Goal: Task Accomplishment & Management: Use online tool/utility

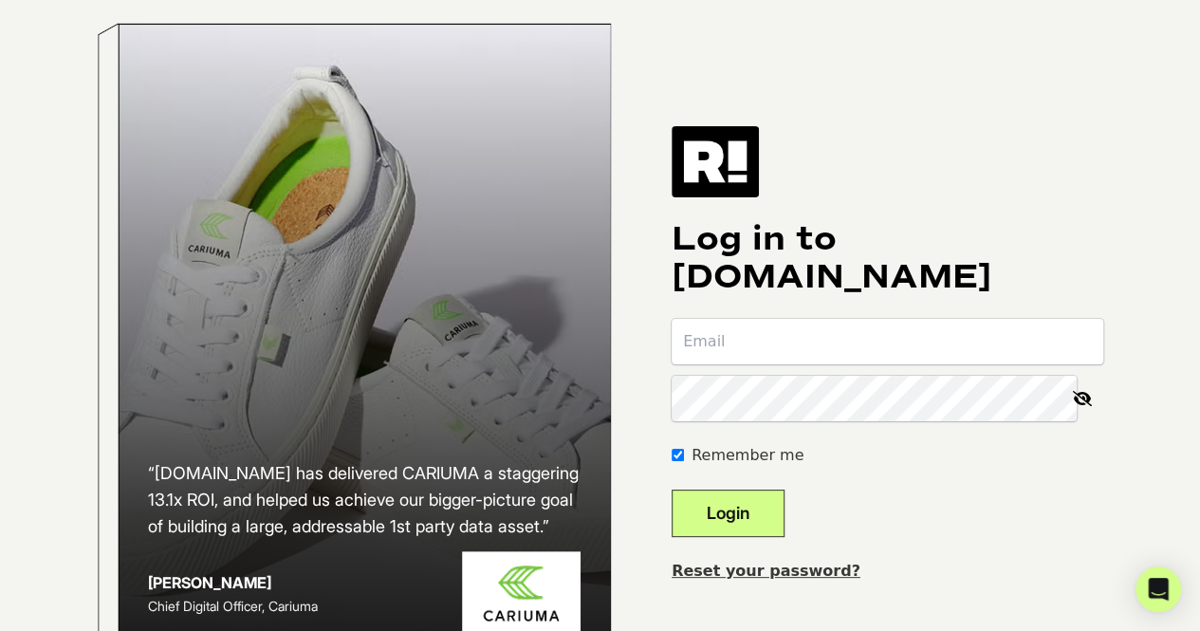
click at [859, 364] on input "email" at bounding box center [888, 342] width 432 height 46
click at [892, 359] on input "email" at bounding box center [888, 342] width 432 height 46
type input "kgrayson@wth.com"
click at [672, 489] on button "Login" at bounding box center [728, 512] width 113 height 47
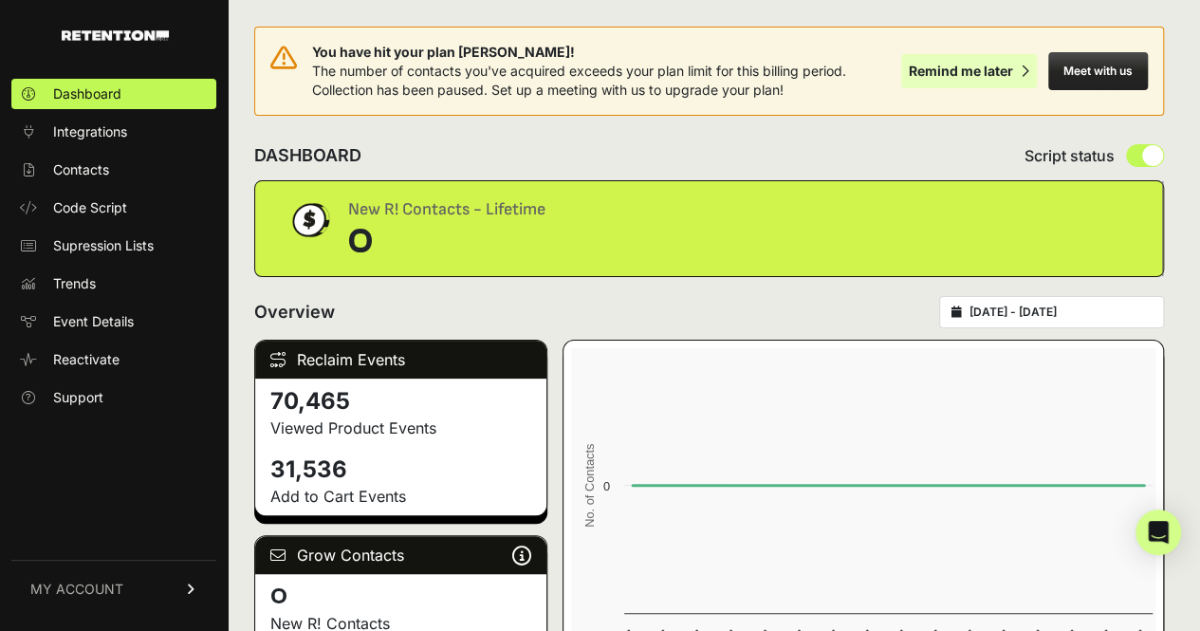
click at [990, 75] on div "Remind me later" at bounding box center [961, 71] width 104 height 19
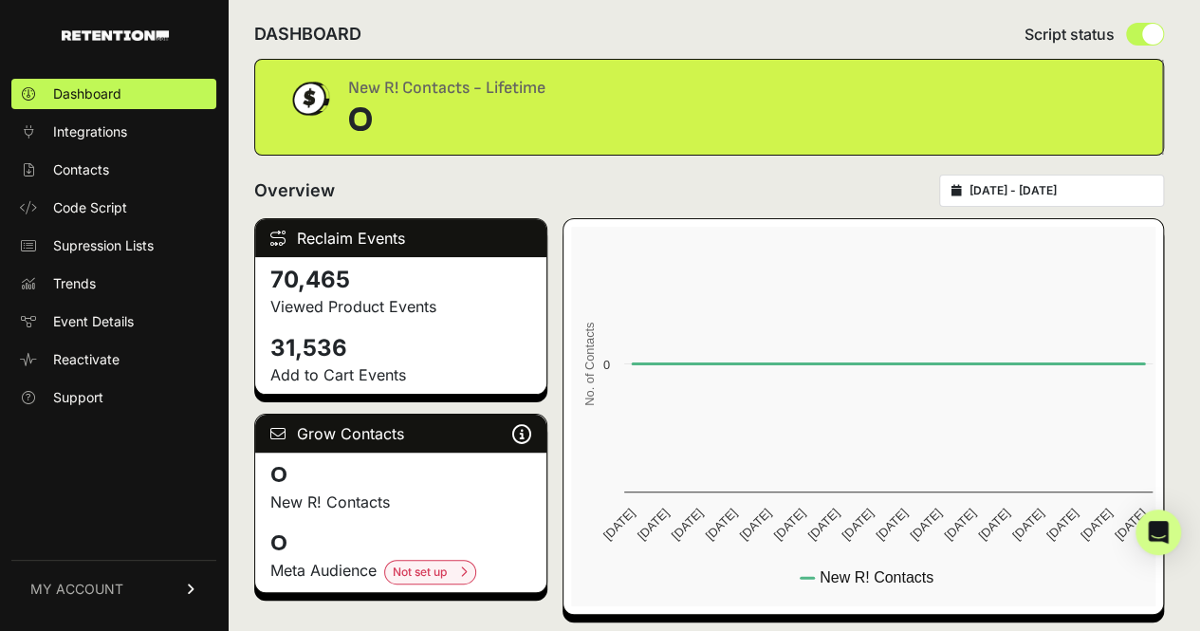
scroll to position [25, 0]
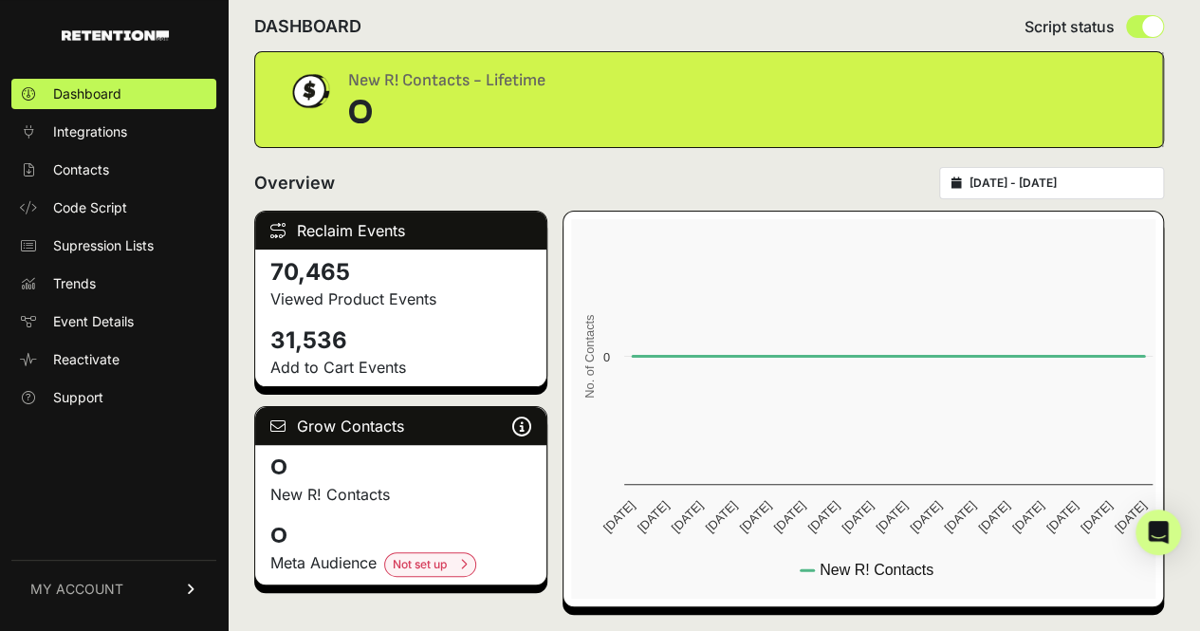
click at [192, 589] on icon at bounding box center [191, 588] width 13 height 11
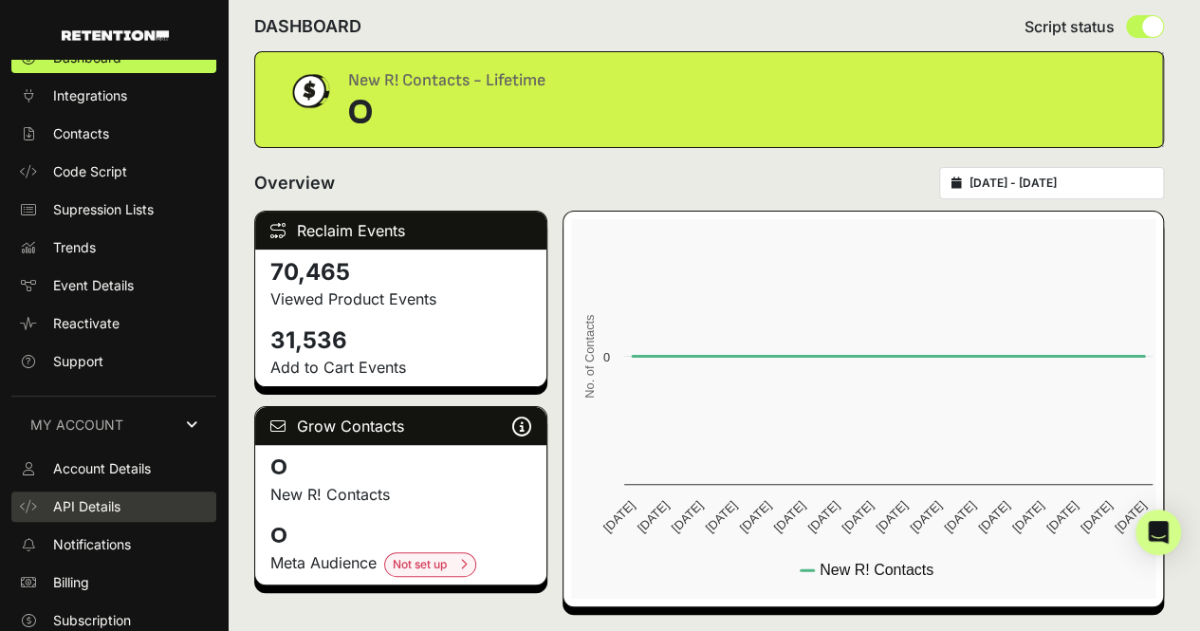
scroll to position [0, 0]
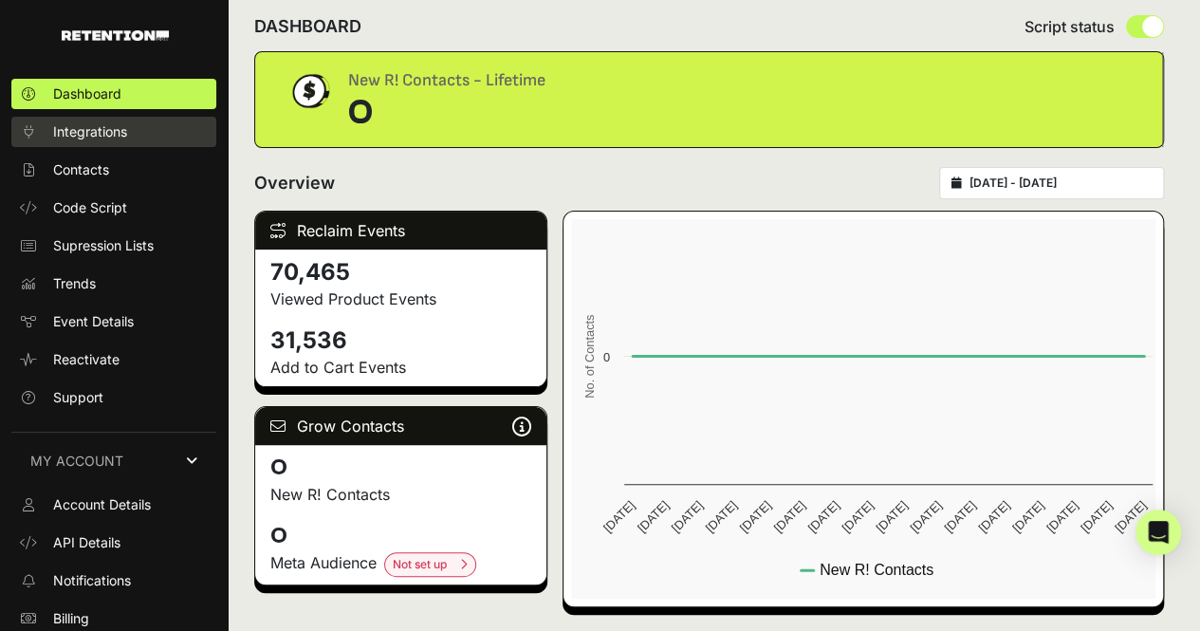
click at [118, 136] on span "Integrations" at bounding box center [90, 131] width 74 height 19
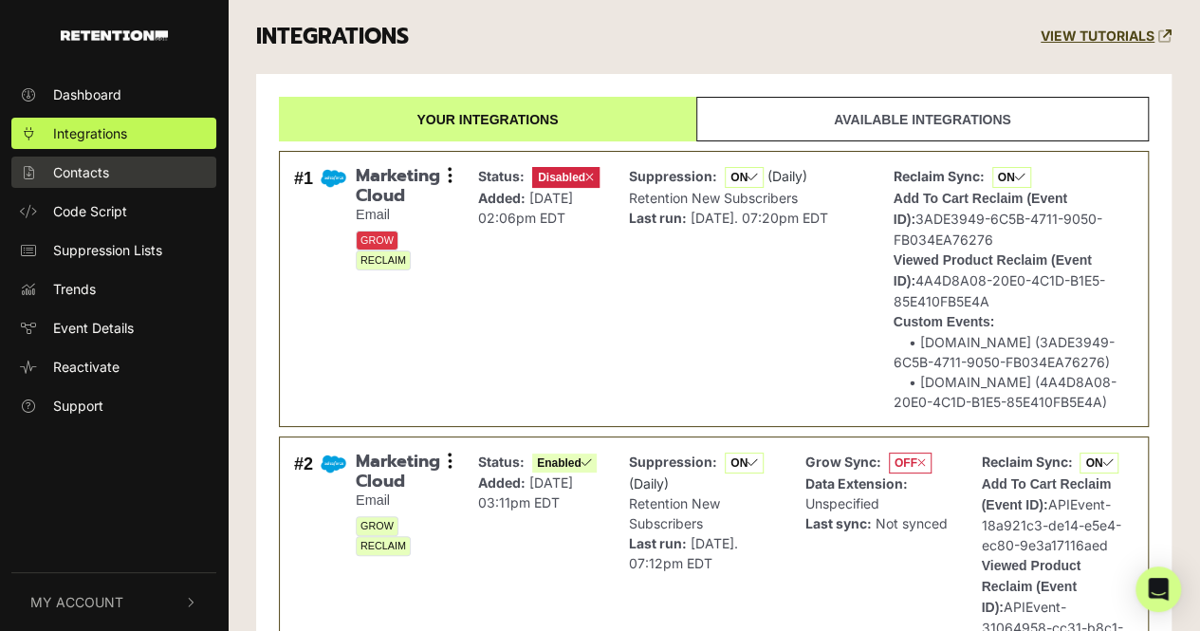
click at [87, 178] on span "Contacts" at bounding box center [81, 172] width 56 height 20
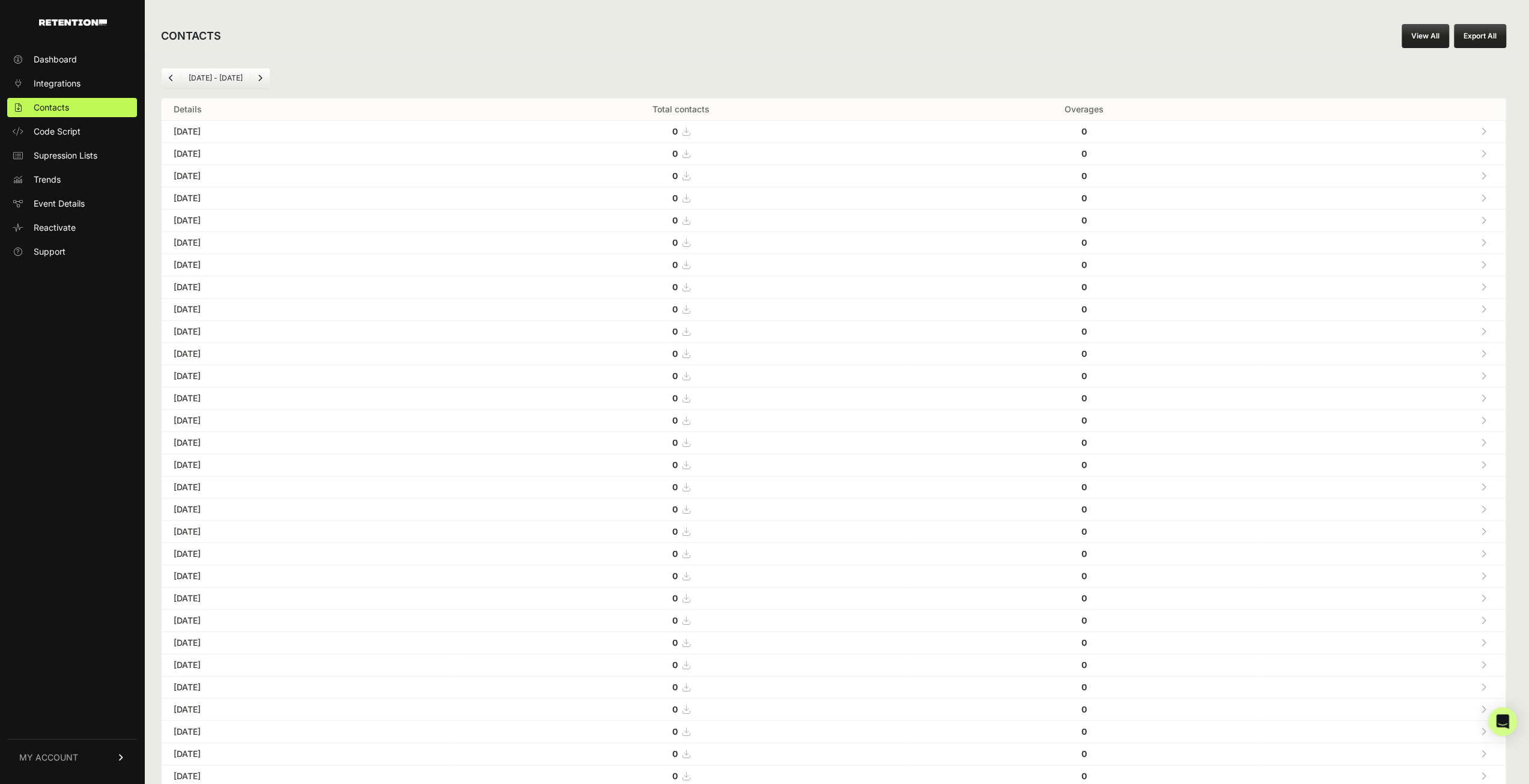
click at [759, 41] on link "View All" at bounding box center [1425, 36] width 48 height 24
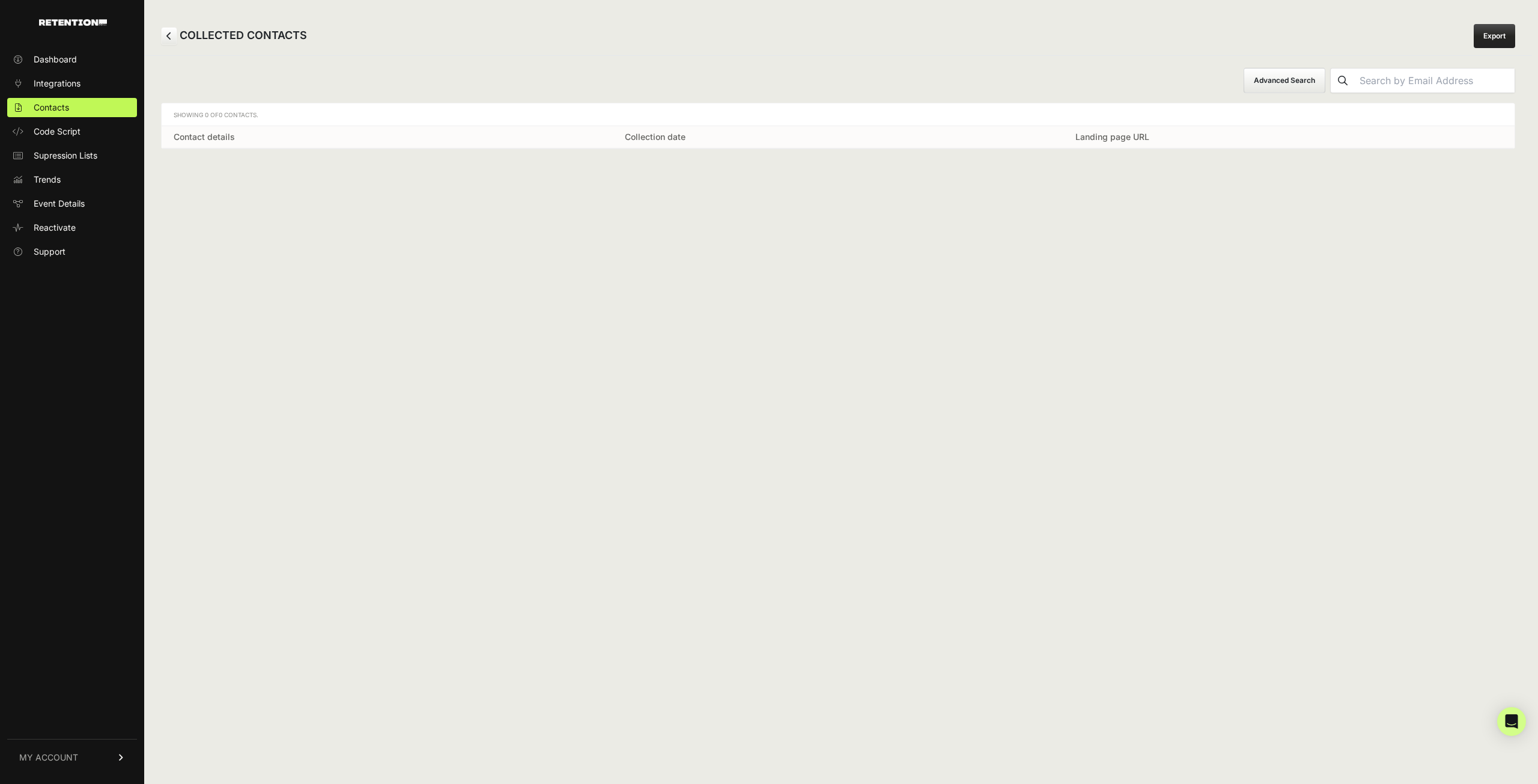
click at [175, 36] on link at bounding box center [169, 36] width 16 height 18
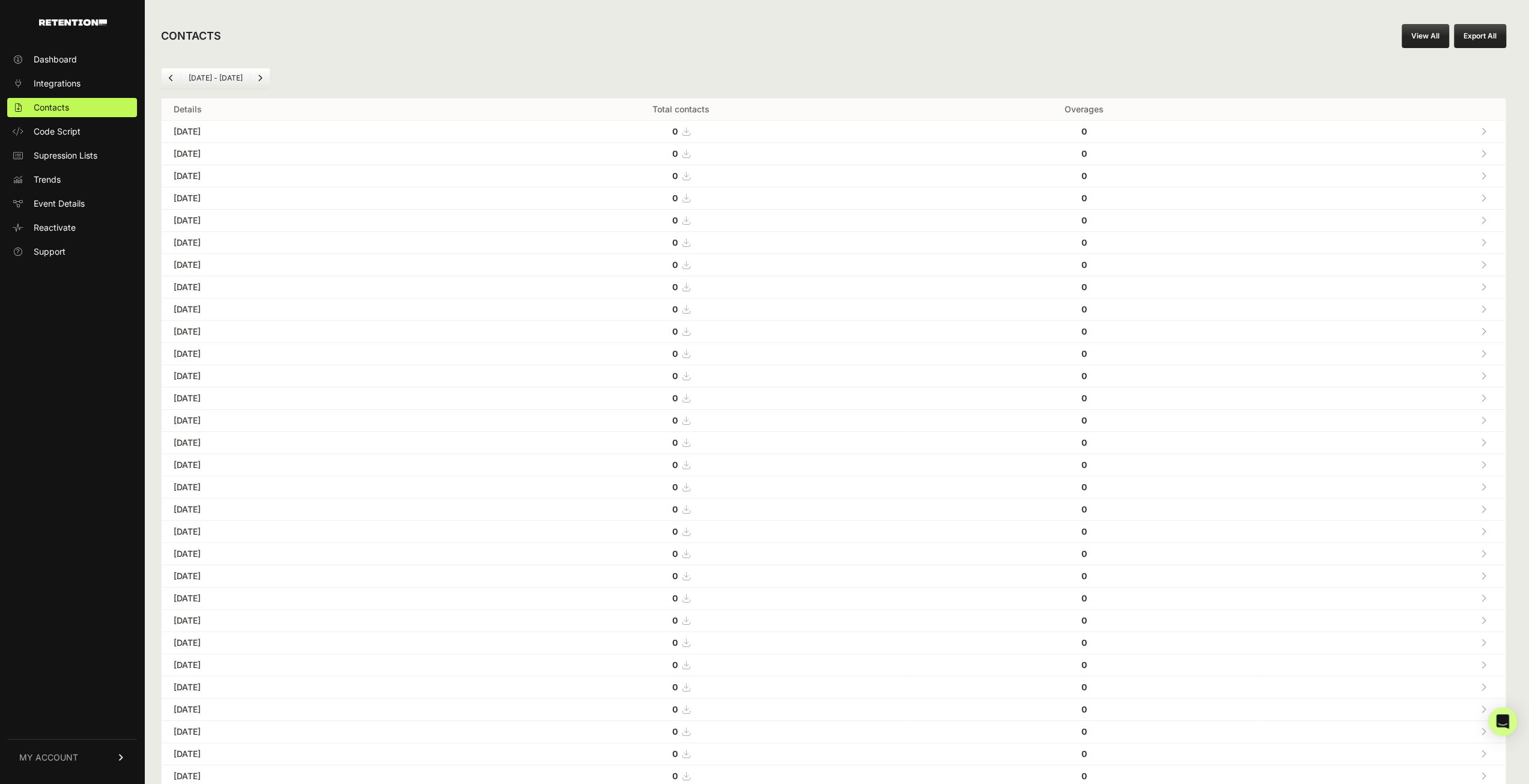
click at [89, 27] on link at bounding box center [53, 19] width 107 height 38
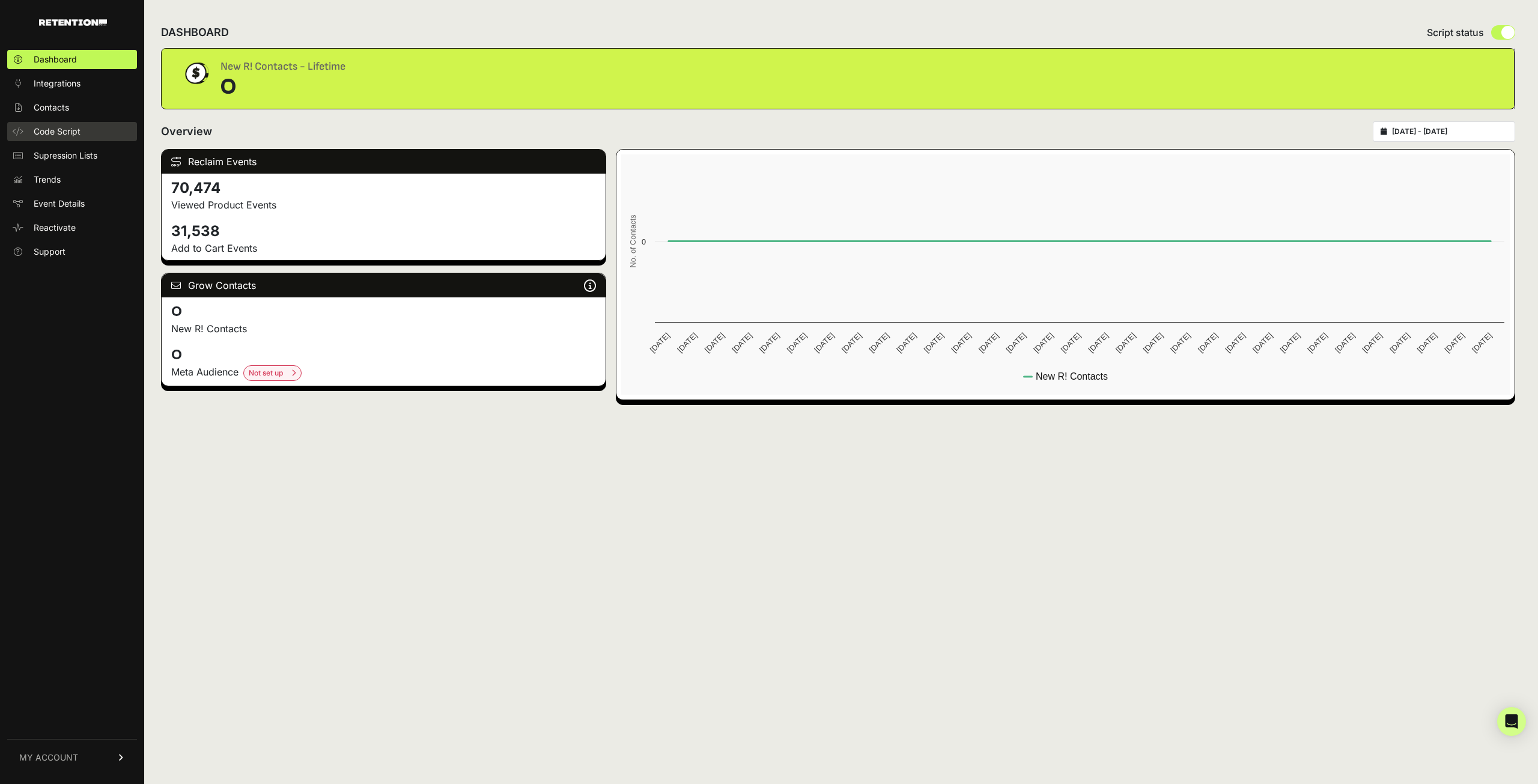
click at [62, 132] on span "Code Script" at bounding box center [57, 131] width 47 height 12
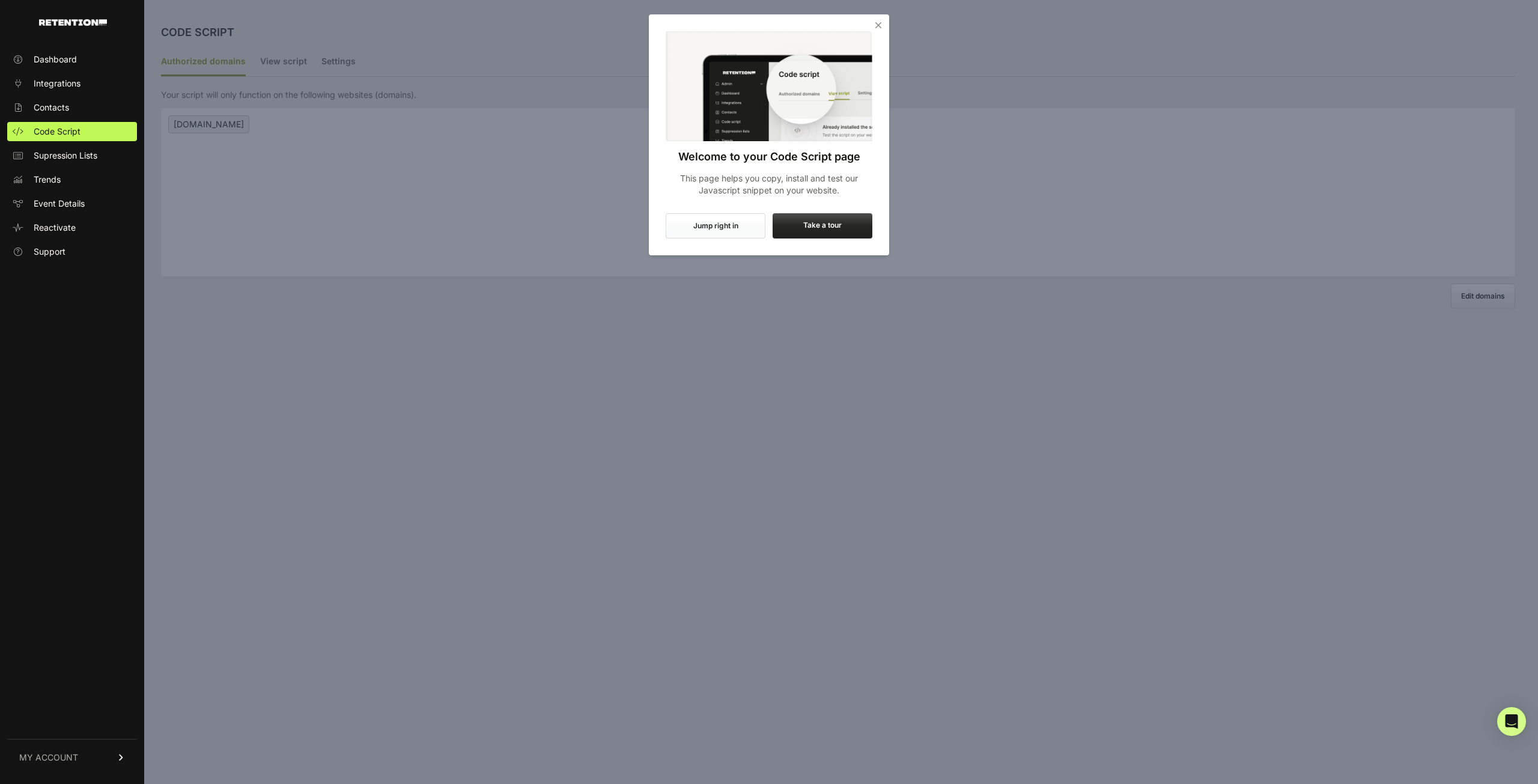
click at [874, 25] on icon "Close" at bounding box center [878, 25] width 12 height 12
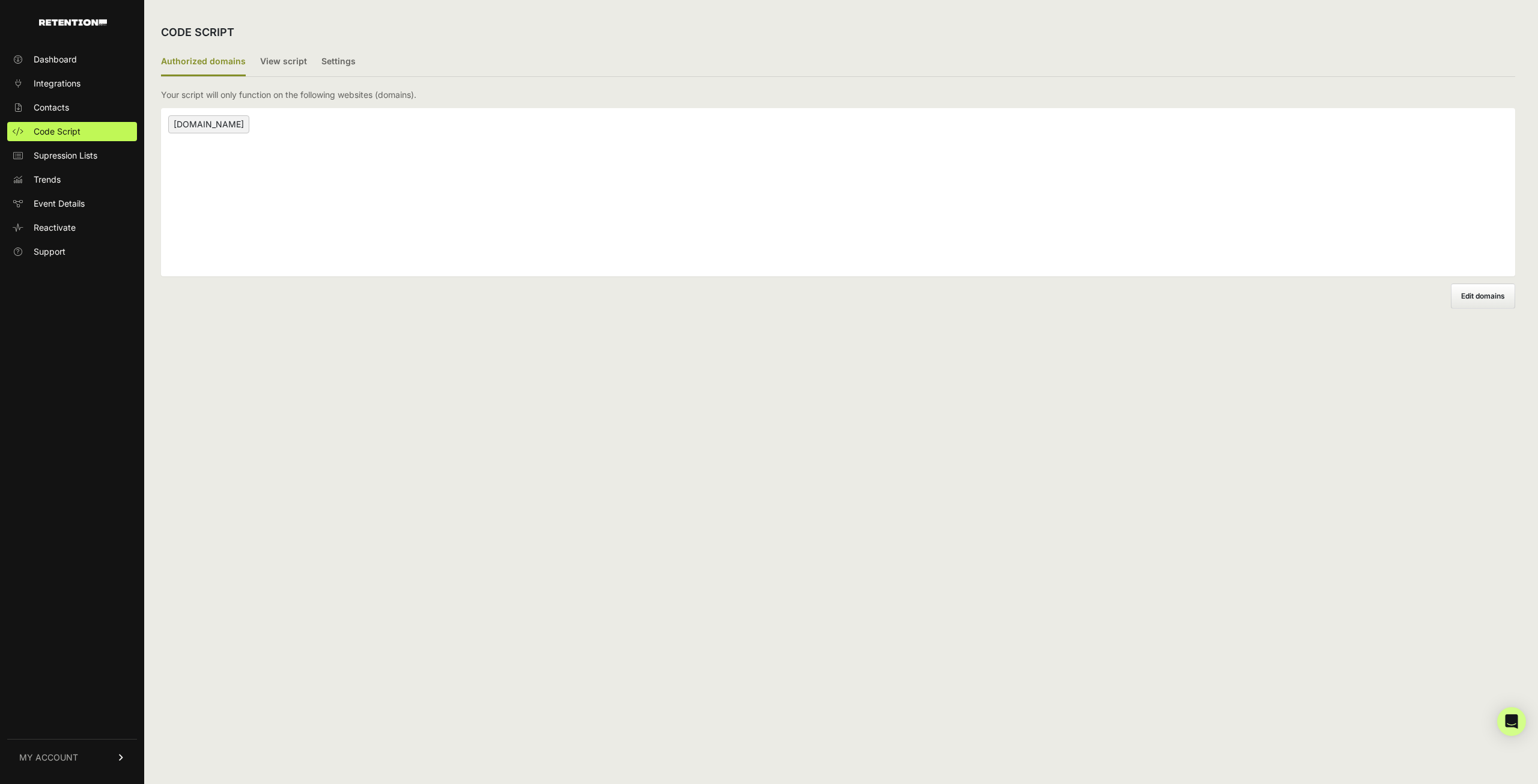
click at [1468, 298] on span "Edit domains" at bounding box center [1483, 296] width 44 height 9
click at [0, 0] on input "Add domain" at bounding box center [0, 0] width 0 height 0
click at [1404, 377] on div "CODE SCRIPT Authorized domains View script Settings 2/3 Install script View, in…" at bounding box center [838, 392] width 1388 height 784
click at [274, 60] on label "View script" at bounding box center [284, 62] width 47 height 28
click at [0, 0] on input "View script" at bounding box center [0, 0] width 0 height 0
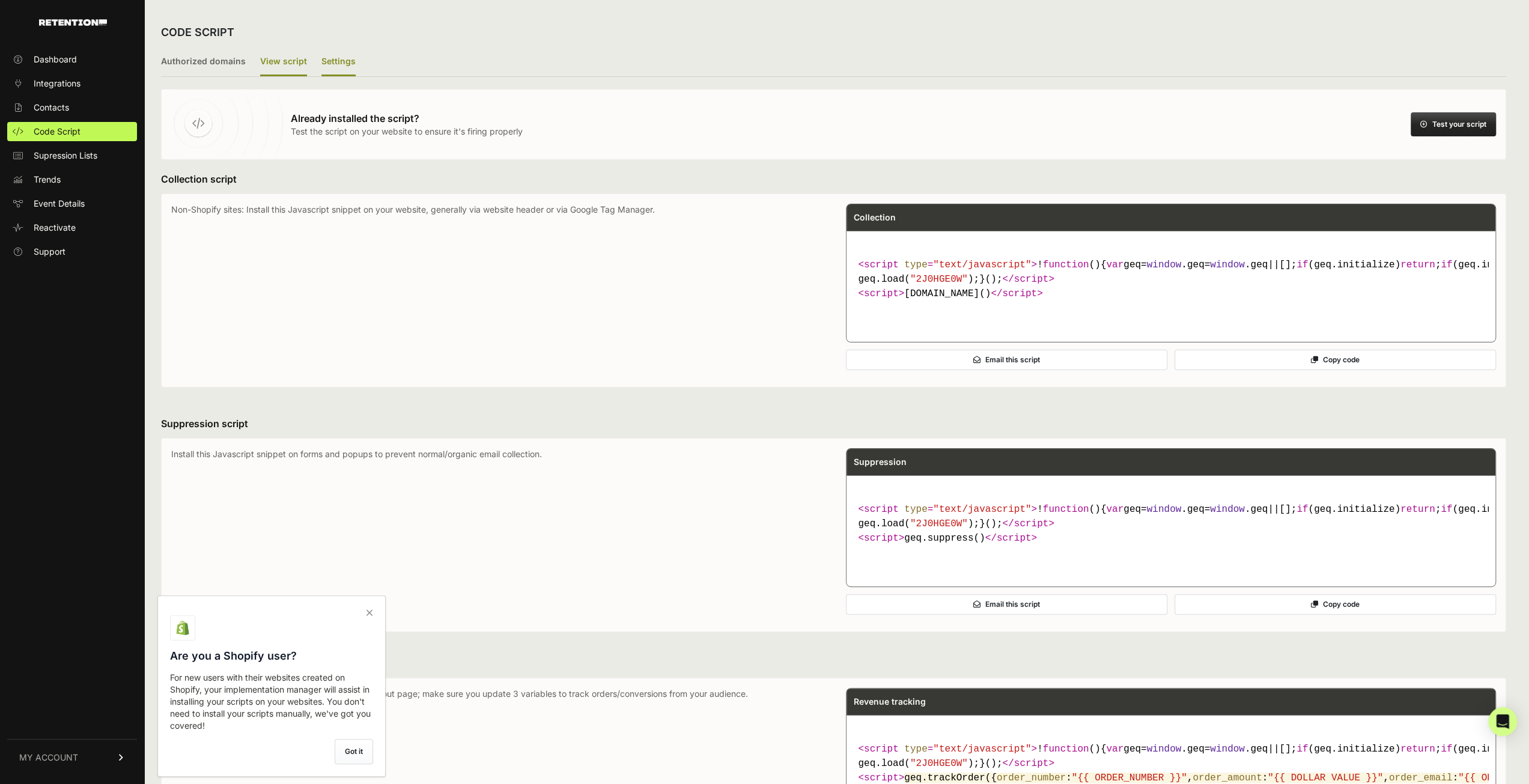
click at [324, 54] on label "Settings" at bounding box center [338, 62] width 34 height 28
click at [0, 0] on input "Settings" at bounding box center [0, 0] width 0 height 0
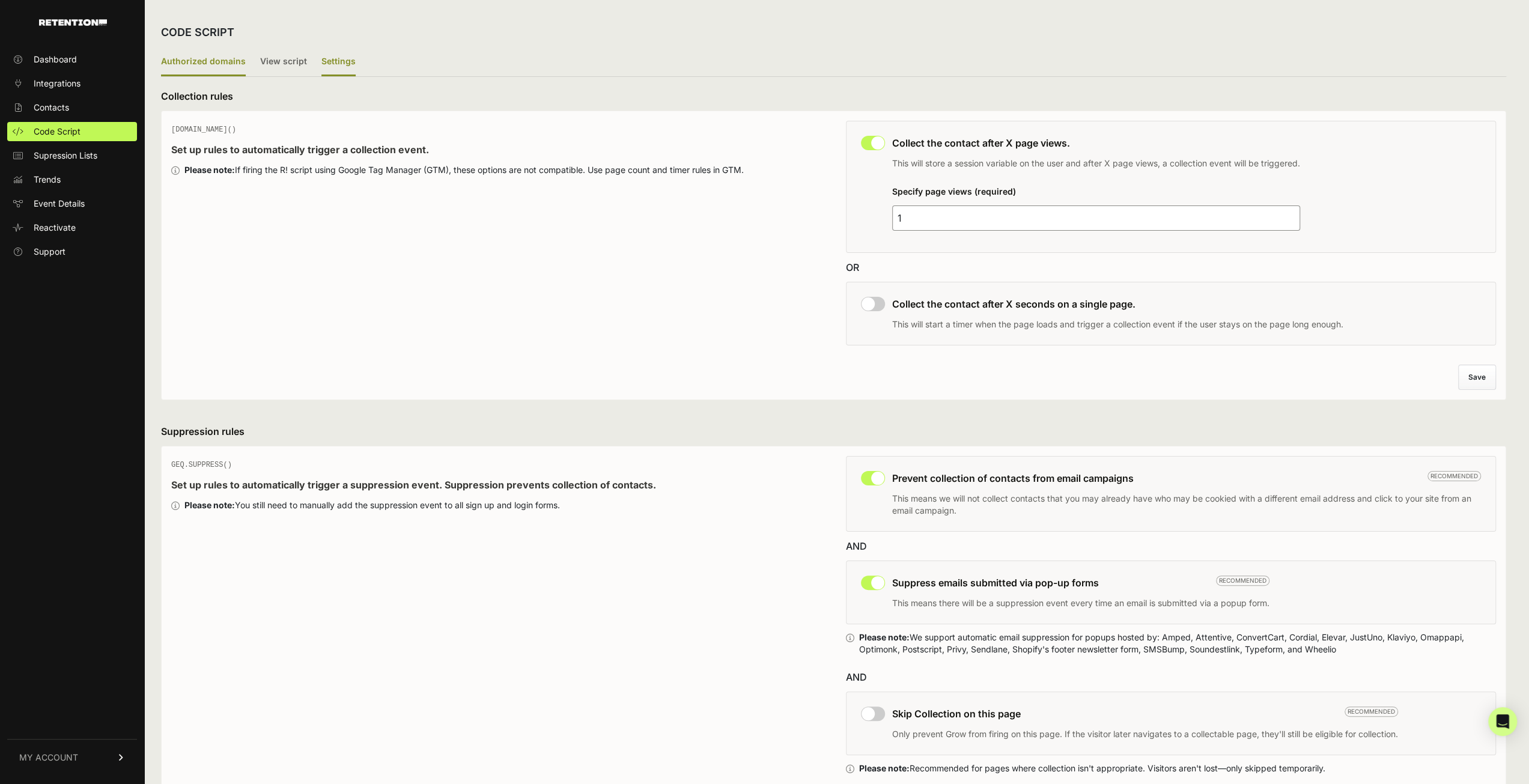
click at [217, 60] on label "Authorized domains" at bounding box center [203, 62] width 85 height 28
click at [0, 0] on input "Authorized domains" at bounding box center [0, 0] width 0 height 0
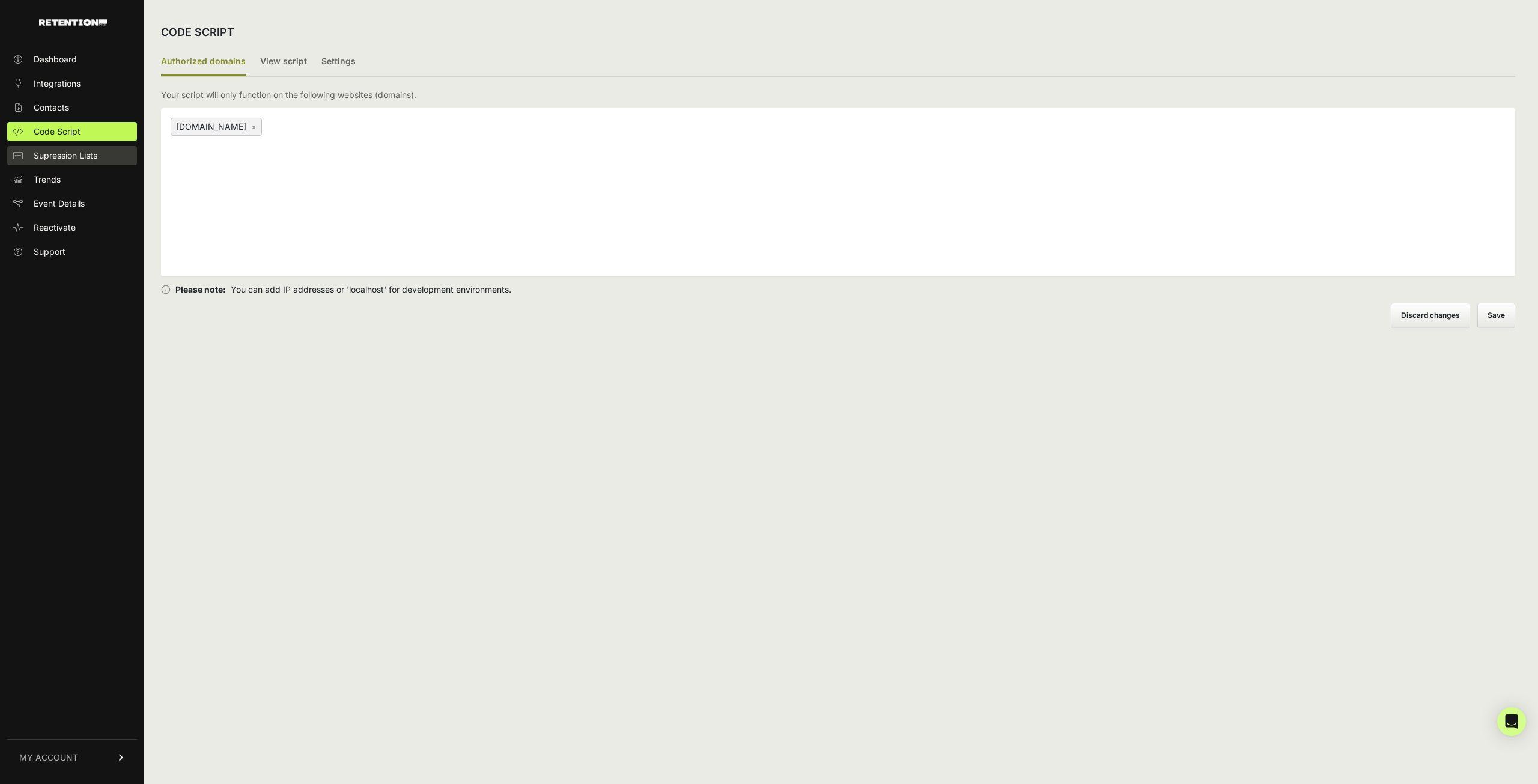
click at [70, 156] on span "Supression Lists" at bounding box center [65, 155] width 64 height 12
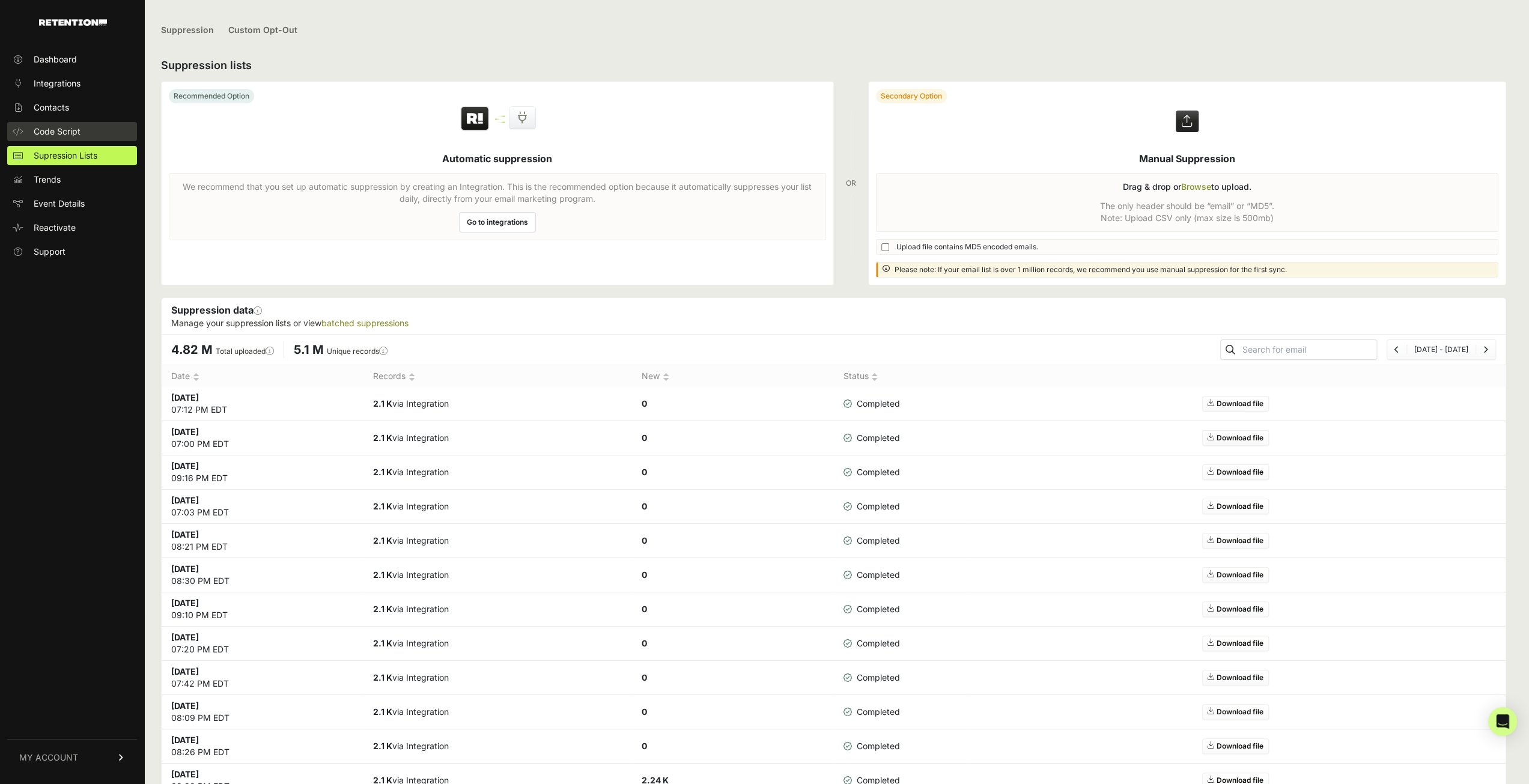
click at [72, 130] on span "Code Script" at bounding box center [57, 131] width 47 height 12
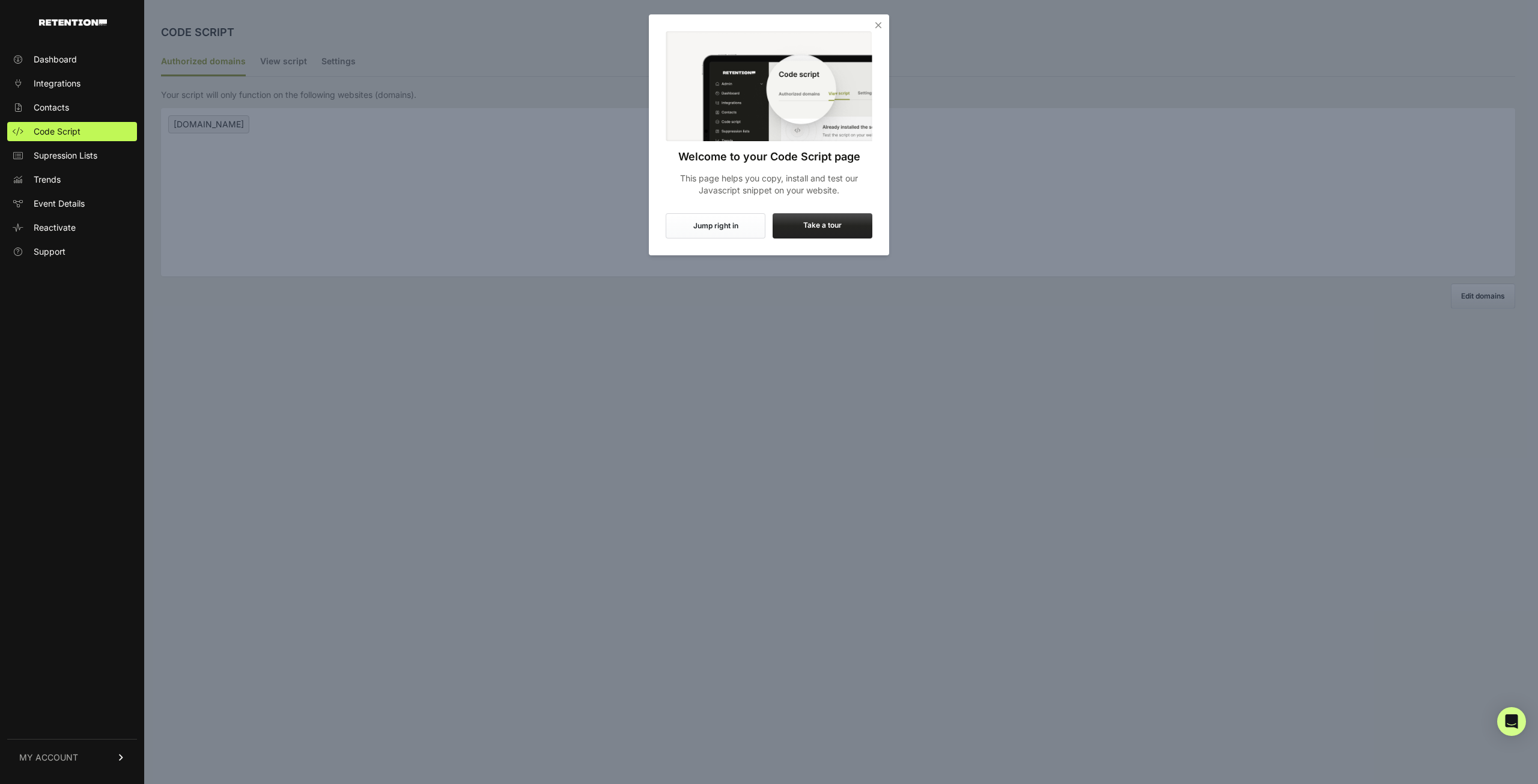
click at [879, 25] on icon "Close" at bounding box center [878, 25] width 12 height 12
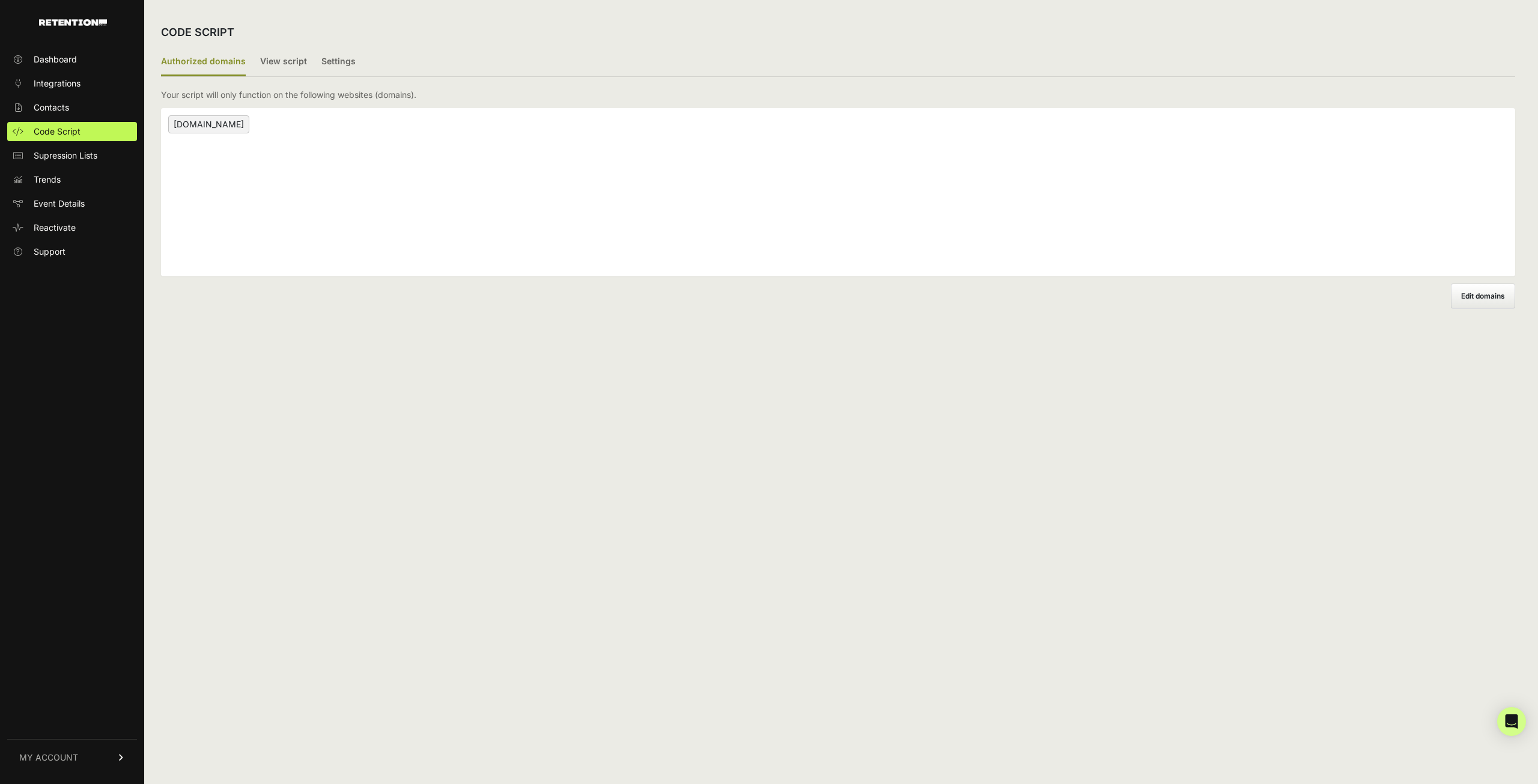
click at [365, 118] on div "[DOMAIN_NAME]" at bounding box center [838, 193] width 1354 height 168
click at [118, 762] on link "MY ACCOUNT" at bounding box center [72, 757] width 130 height 37
click at [309, 543] on div "CODE SCRIPT Authorized domains View script Settings 2/3 Install script View, in…" at bounding box center [838, 392] width 1388 height 784
click at [277, 54] on label "View script" at bounding box center [284, 62] width 47 height 28
click at [0, 0] on input "View script" at bounding box center [0, 0] width 0 height 0
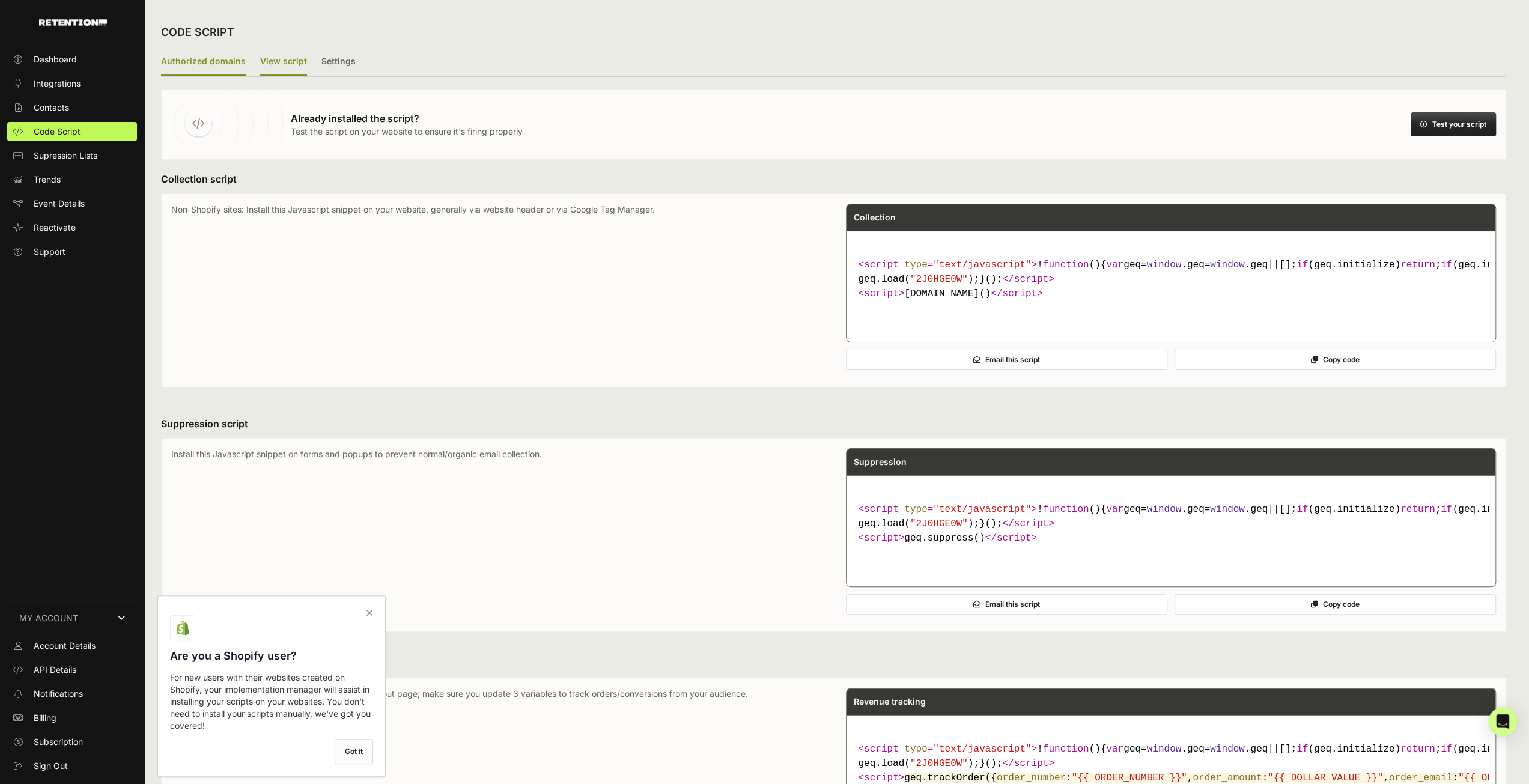
click at [215, 63] on label "Authorized domains" at bounding box center [203, 62] width 85 height 28
click at [0, 0] on input "Authorized domains" at bounding box center [0, 0] width 0 height 0
